Goal: Manage account settings

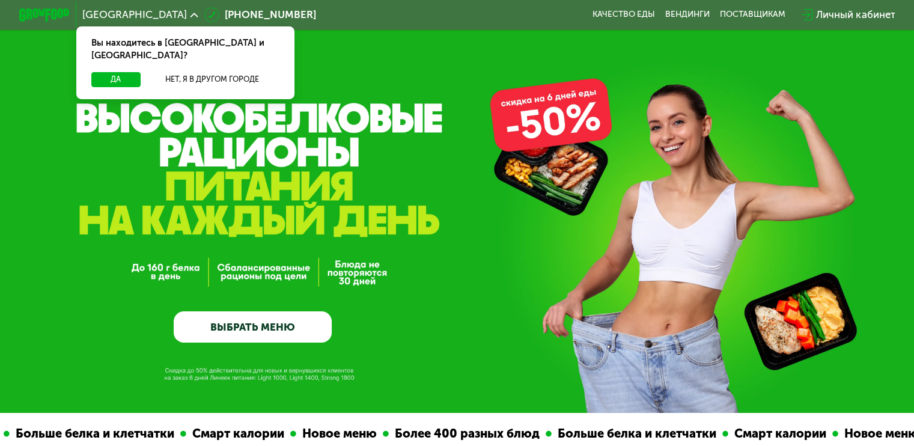
click at [837, 16] on div "Личный кабинет" at bounding box center [855, 14] width 79 height 15
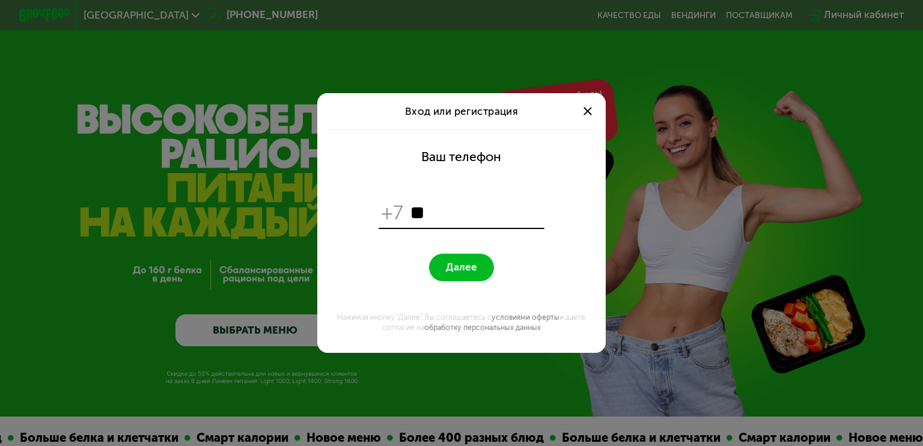
type input "*"
paste input "**********"
type input "**********"
click at [459, 269] on span "Далее" at bounding box center [461, 267] width 31 height 12
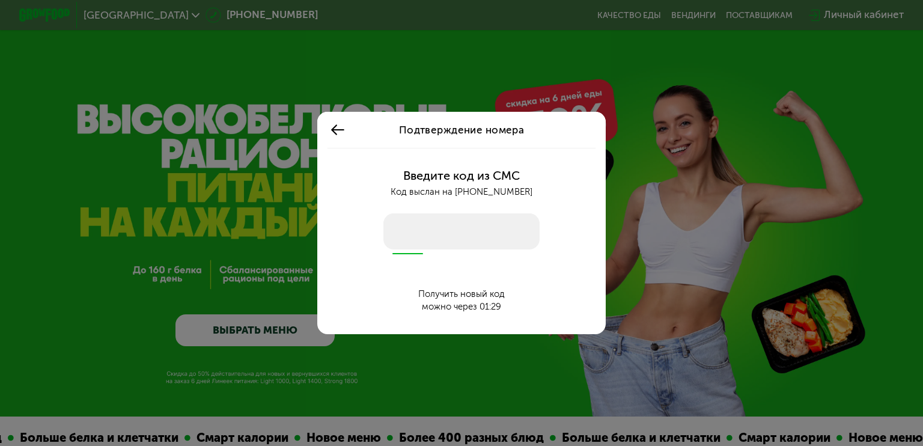
click at [466, 225] on input "number" at bounding box center [461, 231] width 156 height 36
type input "****"
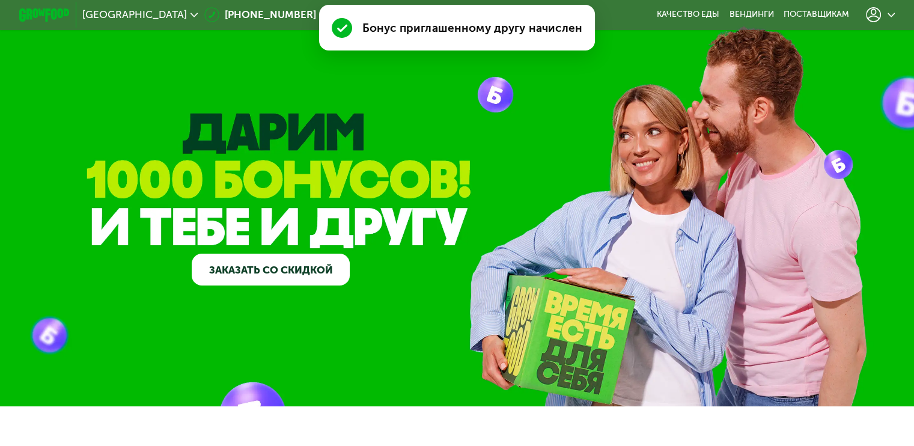
click at [881, 17] on icon at bounding box center [873, 14] width 15 height 15
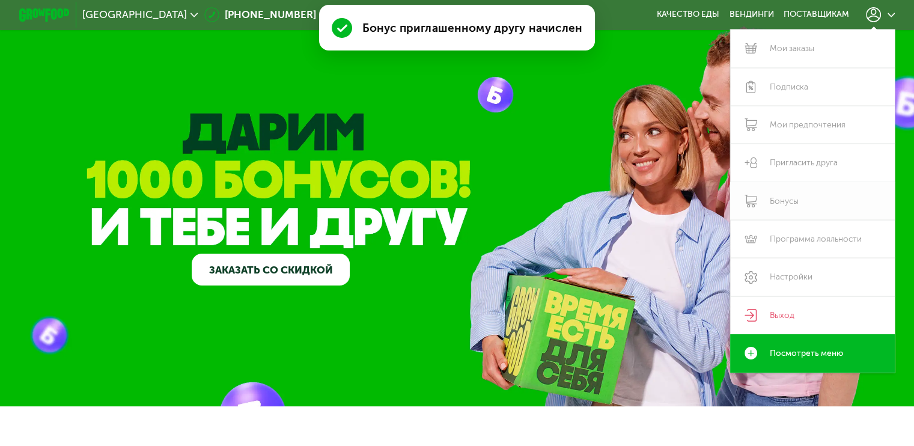
click at [778, 204] on link "Бонусы" at bounding box center [812, 201] width 165 height 38
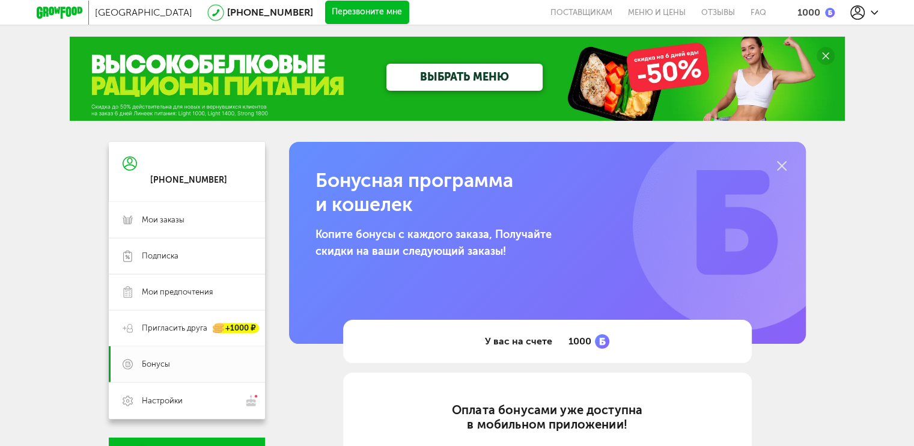
click at [811, 13] on div "1000" at bounding box center [808, 12] width 23 height 11
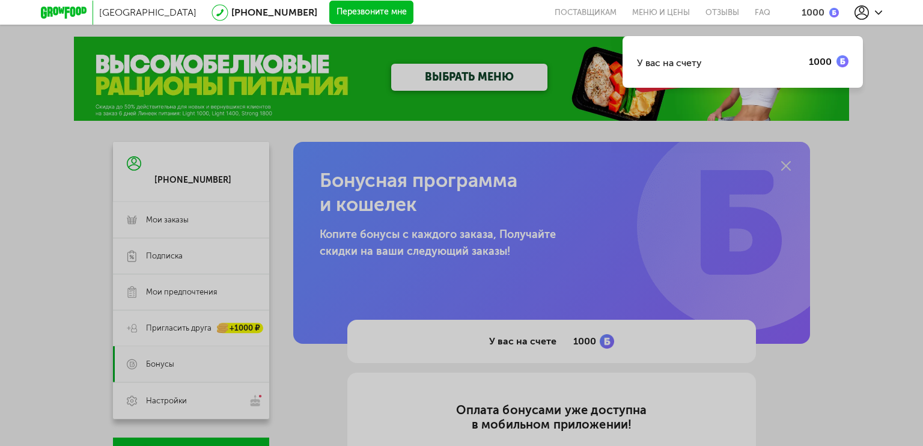
click at [820, 58] on div "1000" at bounding box center [820, 61] width 23 height 11
click at [180, 332] on div "У вас на счету 1000" at bounding box center [461, 223] width 923 height 446
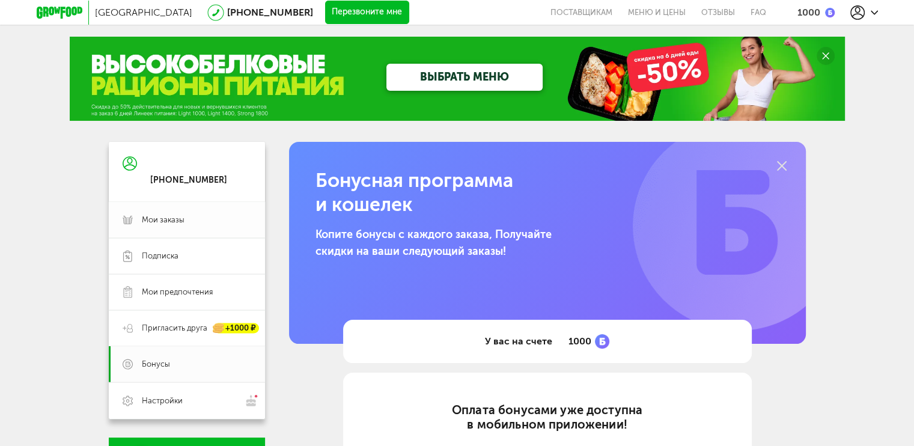
click at [163, 218] on span "Мои заказы" at bounding box center [163, 220] width 43 height 11
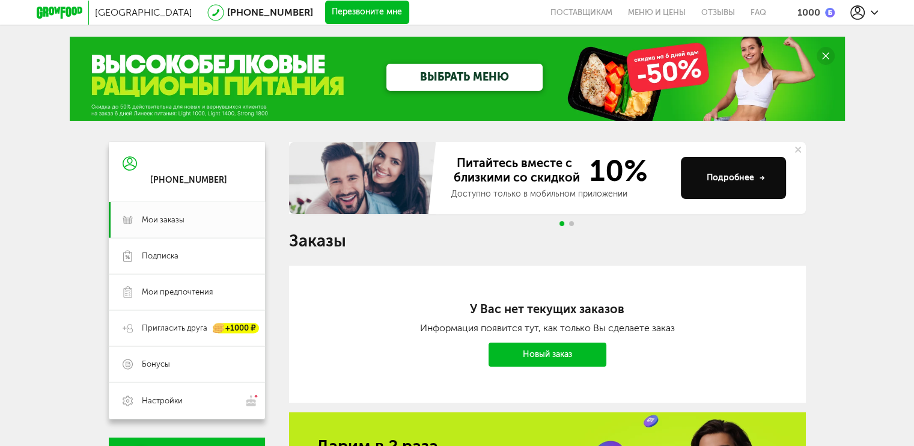
click at [187, 181] on div "[PHONE_NUMBER]" at bounding box center [188, 180] width 77 height 11
click at [127, 162] on icon at bounding box center [130, 163] width 14 height 90
click at [823, 11] on div "1000" at bounding box center [815, 12] width 37 height 11
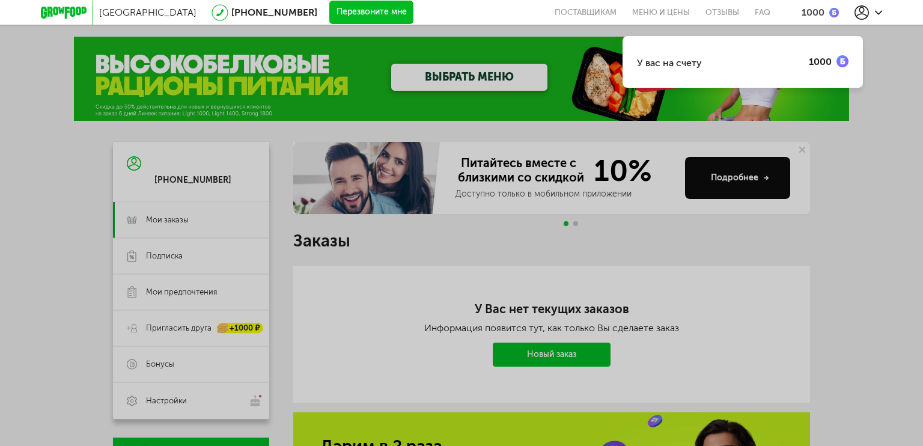
click at [771, 61] on div "У вас на счету 1000" at bounding box center [743, 62] width 240 height 52
click at [835, 62] on div "1000" at bounding box center [829, 61] width 40 height 12
click at [858, 158] on div "У вас на счету 1000" at bounding box center [461, 223] width 923 height 446
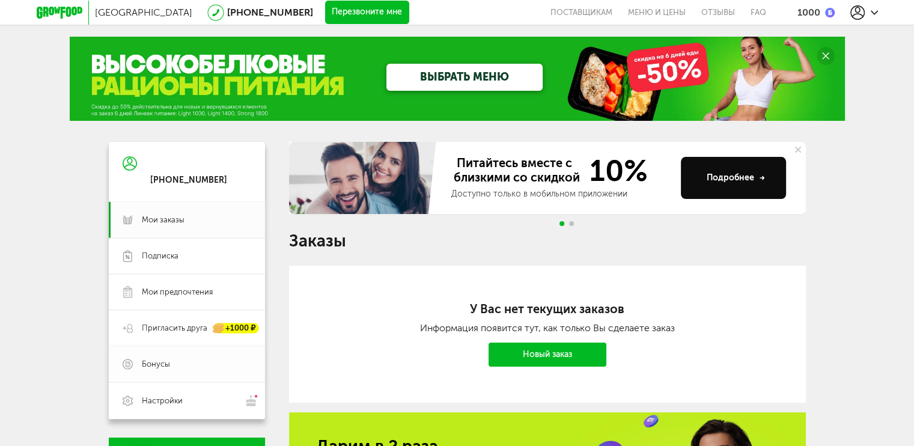
click at [152, 360] on span "Бонусы" at bounding box center [156, 364] width 28 height 11
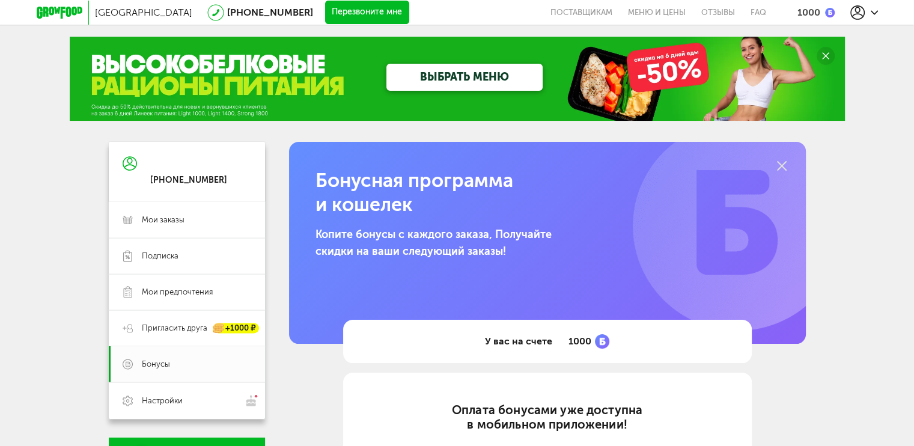
click at [813, 13] on div "1000" at bounding box center [808, 12] width 23 height 11
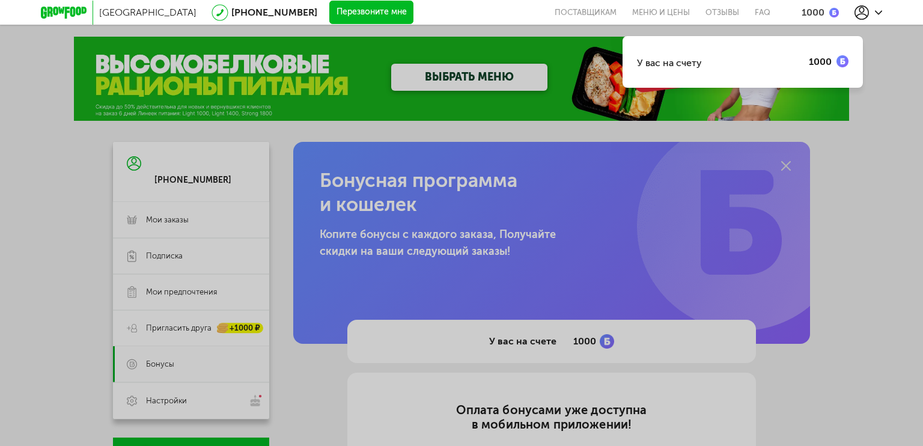
click at [815, 13] on div "1000" at bounding box center [813, 12] width 23 height 11
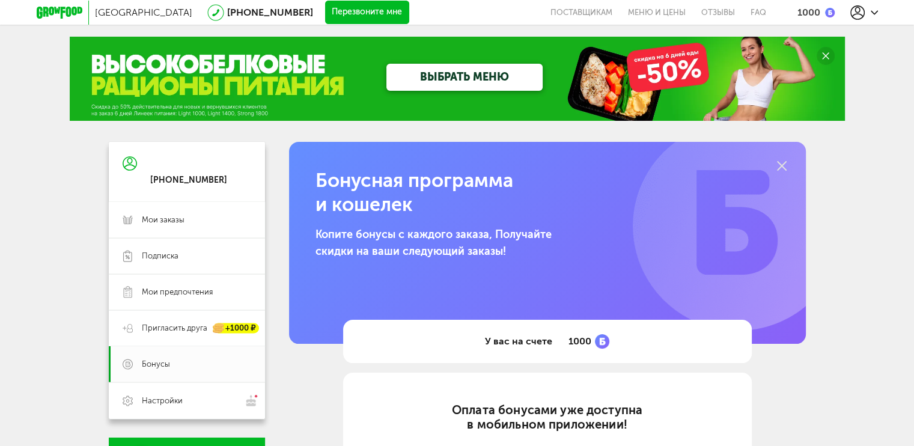
click at [553, 339] on div "У вас на счете 1000" at bounding box center [547, 341] width 409 height 43
click at [599, 340] on img at bounding box center [602, 341] width 14 height 14
click at [117, 9] on span "[GEOGRAPHIC_DATA]" at bounding box center [143, 12] width 97 height 11
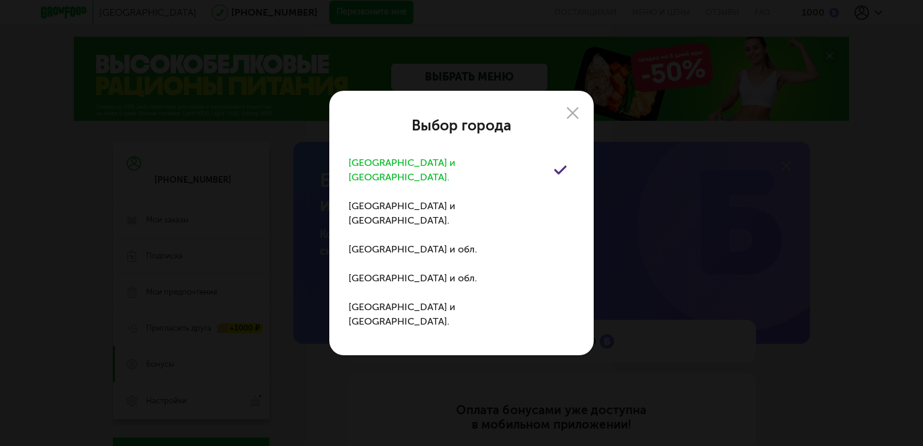
click at [815, 201] on div "Выбор города [GEOGRAPHIC_DATA] и обл. [GEOGRAPHIC_DATA] и [GEOGRAPHIC_DATA]. [G…" at bounding box center [461, 223] width 923 height 446
